Goal: Information Seeking & Learning: Learn about a topic

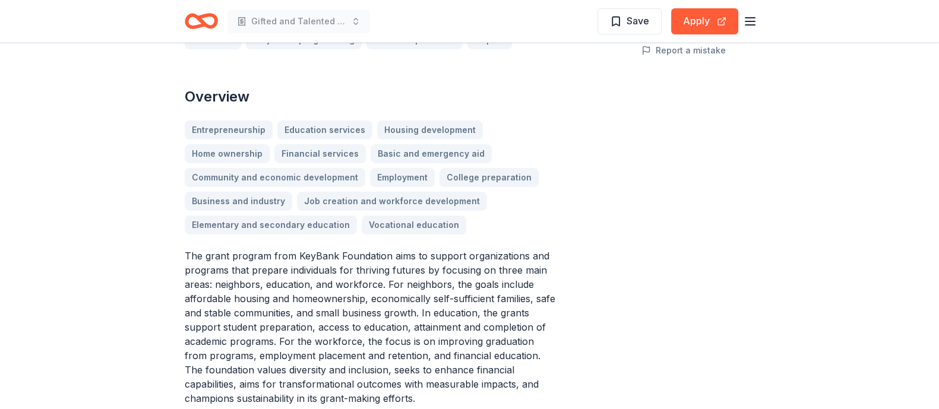
scroll to position [446, 0]
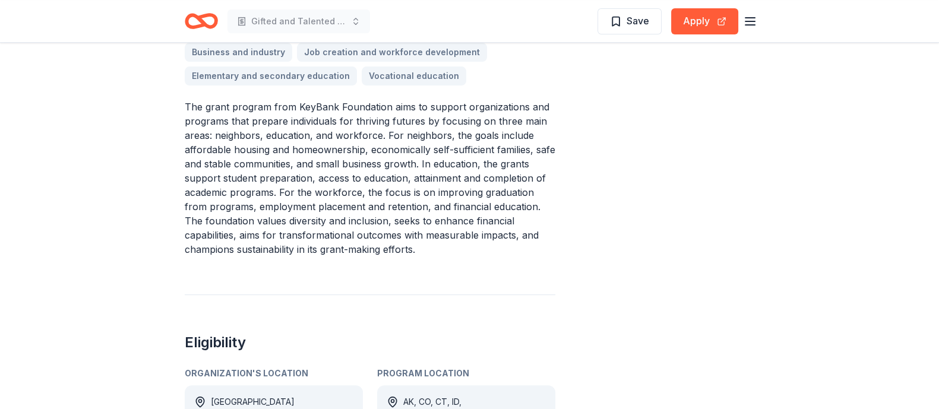
drag, startPoint x: 390, startPoint y: 248, endPoint x: 151, endPoint y: 105, distance: 278.1
drag, startPoint x: 182, startPoint y: 106, endPoint x: 405, endPoint y: 216, distance: 248.7
click at [384, 248] on p "The grant program from KeyBank Foundation aims to support organizations and pro…" at bounding box center [370, 178] width 371 height 157
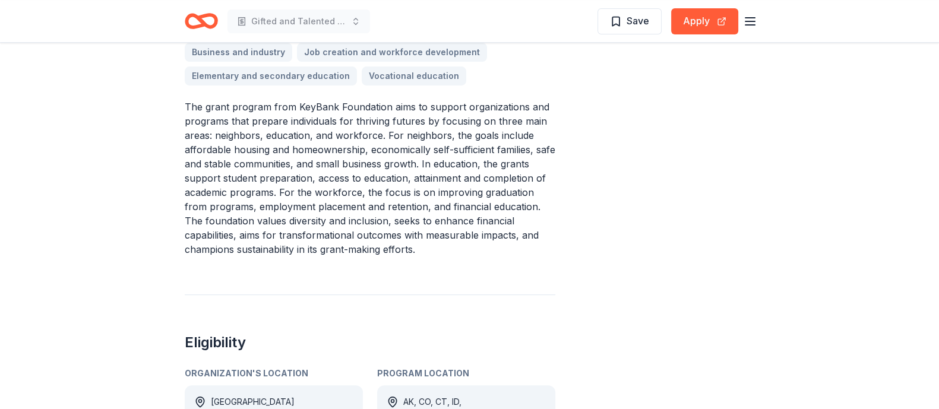
click at [384, 248] on p "The grant program from KeyBank Foundation aims to support organizations and pro…" at bounding box center [370, 178] width 371 height 157
click at [388, 244] on p "The grant program from KeyBank Foundation aims to support organizations and pro…" at bounding box center [370, 178] width 371 height 157
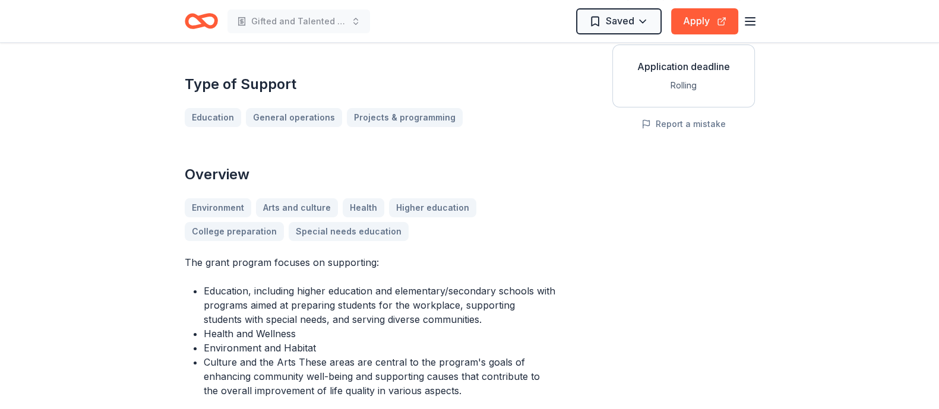
scroll to position [296, 0]
